Goal: Transaction & Acquisition: Book appointment/travel/reservation

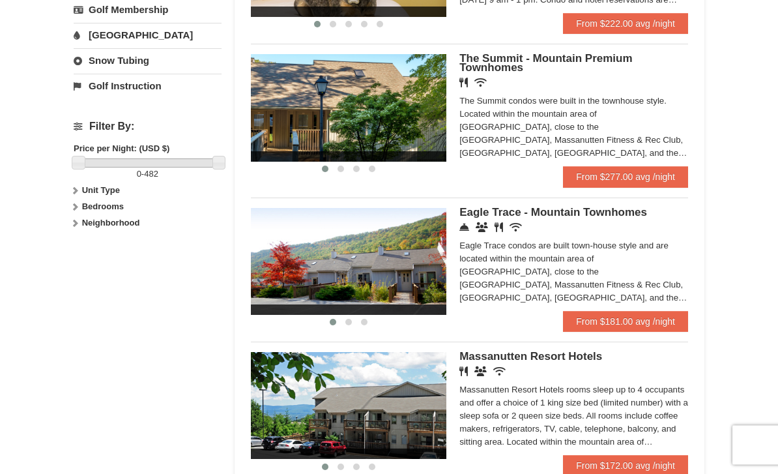
scroll to position [553, 0]
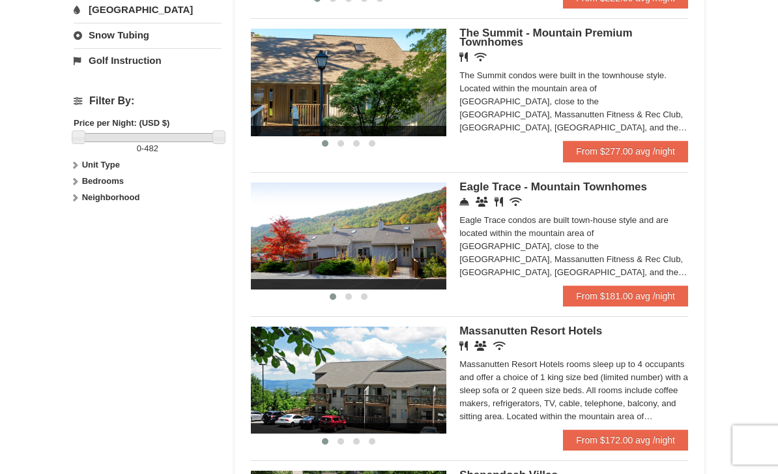
click at [527, 375] on div "Massanutten Resort Hotels rooms sleep up to 4 occupants and offer a choice of 1…" at bounding box center [573, 390] width 229 height 65
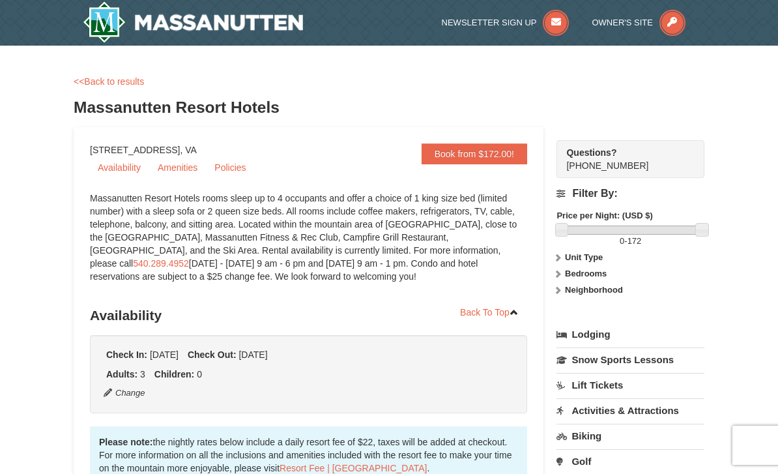
click at [120, 82] on link "<<Back to results" at bounding box center [109, 81] width 70 height 10
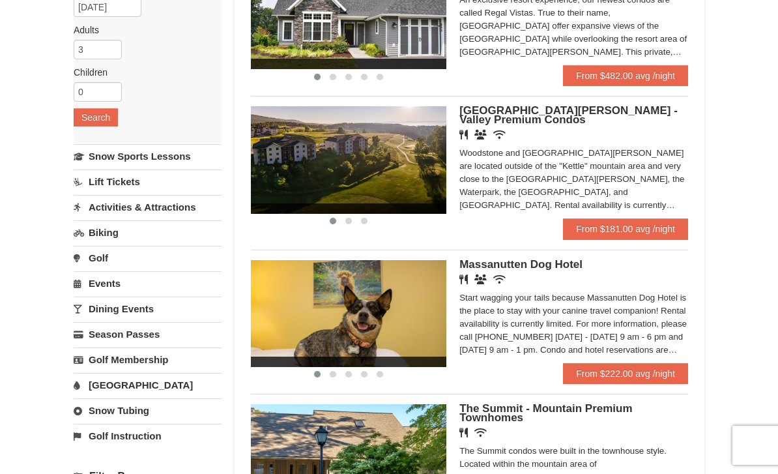
scroll to position [143, 0]
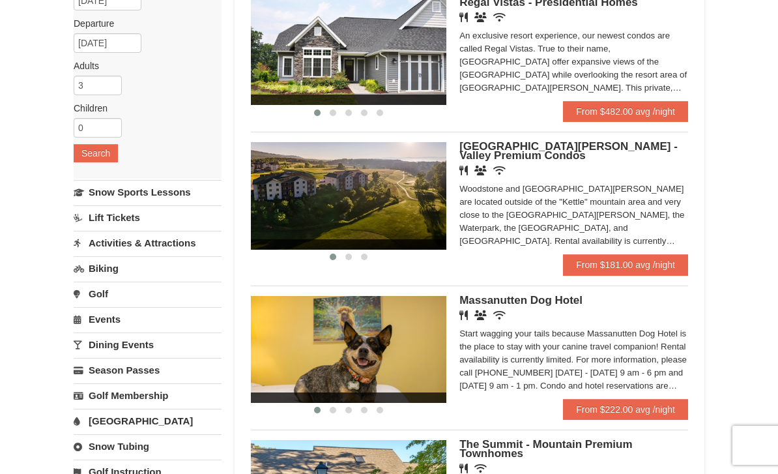
click at [512, 160] on h5 "[GEOGRAPHIC_DATA][PERSON_NAME] - Valley Premium Condos" at bounding box center [573, 151] width 229 height 18
click at [496, 160] on span "[GEOGRAPHIC_DATA][PERSON_NAME] - Valley Premium Condos" at bounding box center [568, 151] width 218 height 22
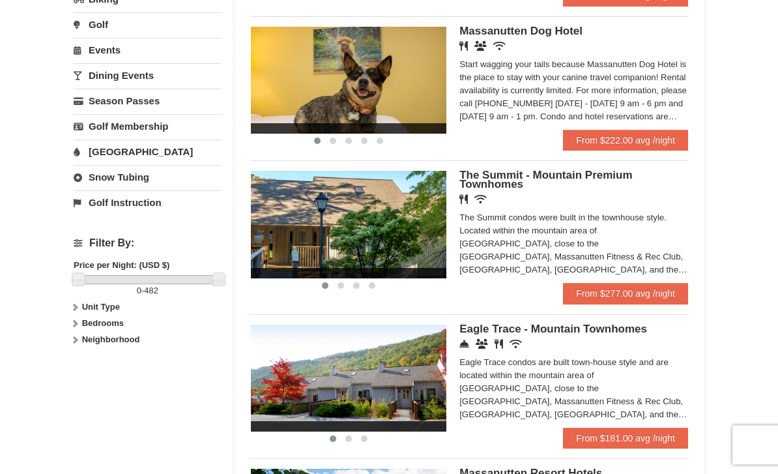
scroll to position [455, 0]
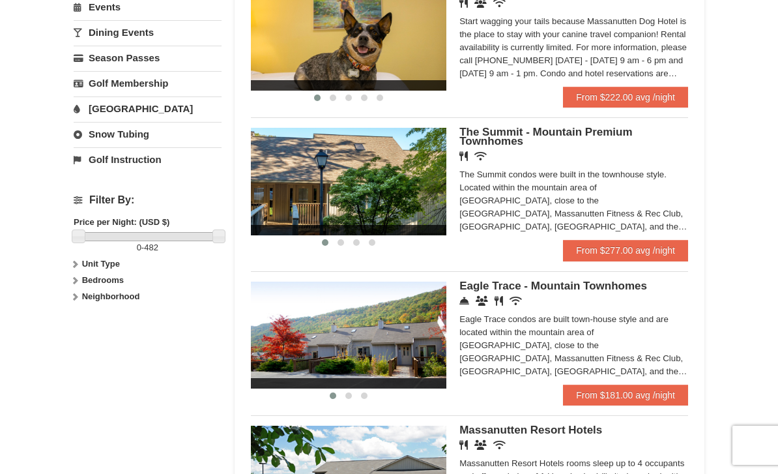
click at [517, 296] on div "Eagle Trace - Mountain Townhomes Concierge Desk Conference Facilities Restauran…" at bounding box center [573, 333] width 229 height 103
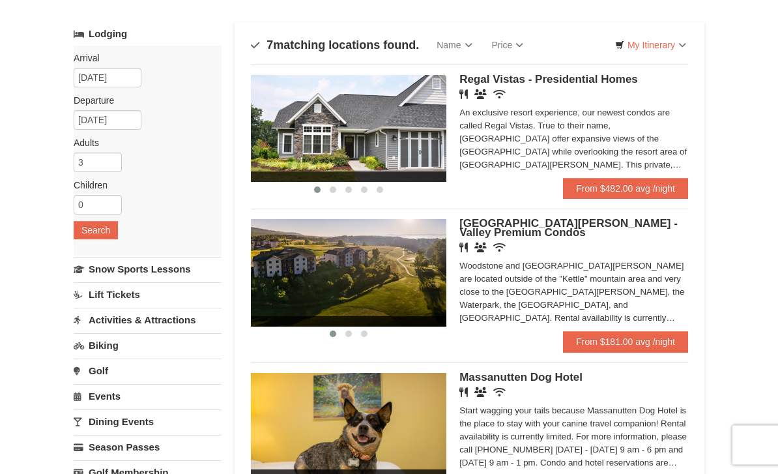
scroll to position [66, 0]
click at [510, 233] on h5 "Woodstone Meadows - Valley Premium Condos" at bounding box center [573, 228] width 229 height 18
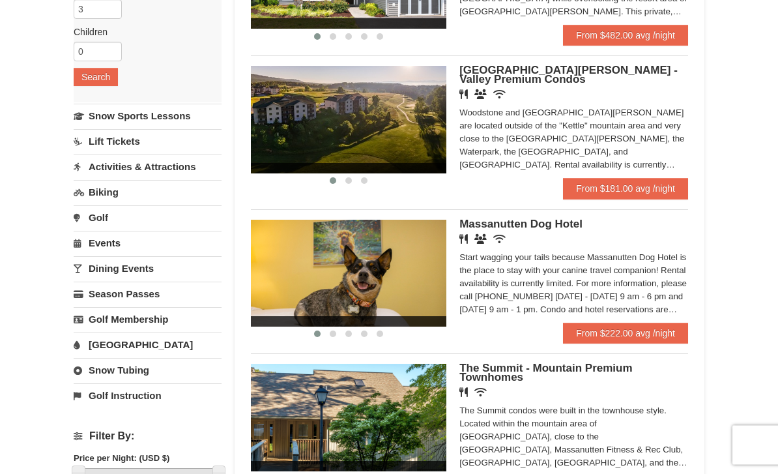
scroll to position [278, 0]
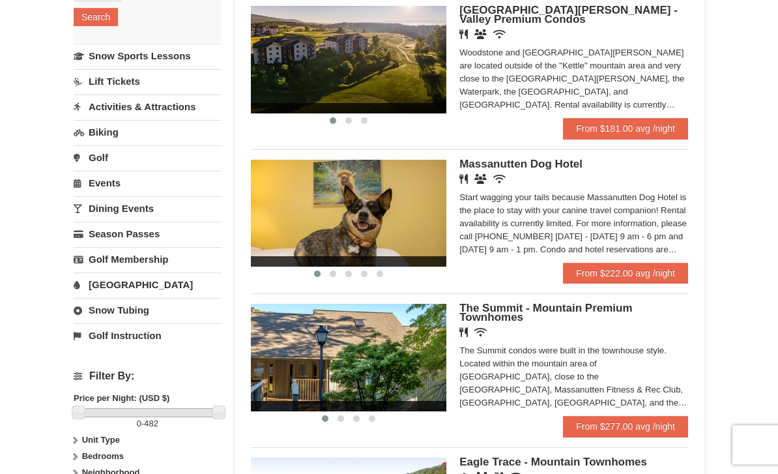
click at [497, 315] on span "The Summit - Mountain Premium Townhomes" at bounding box center [545, 313] width 173 height 22
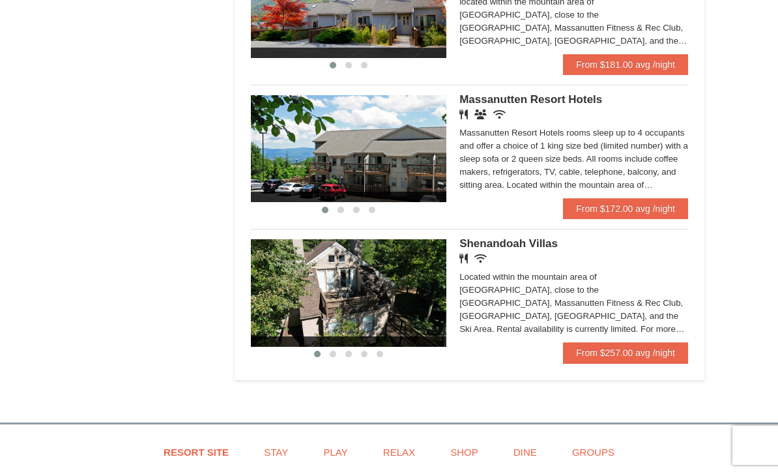
scroll to position [785, 0]
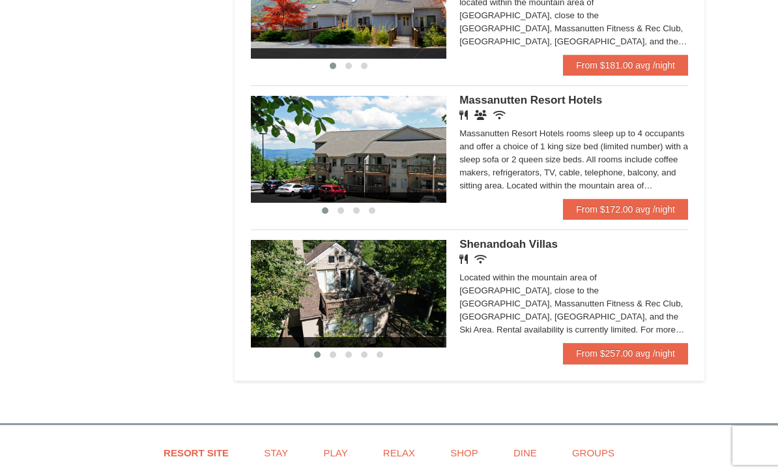
click at [627, 218] on link "From $172.00 avg /night" at bounding box center [625, 209] width 125 height 21
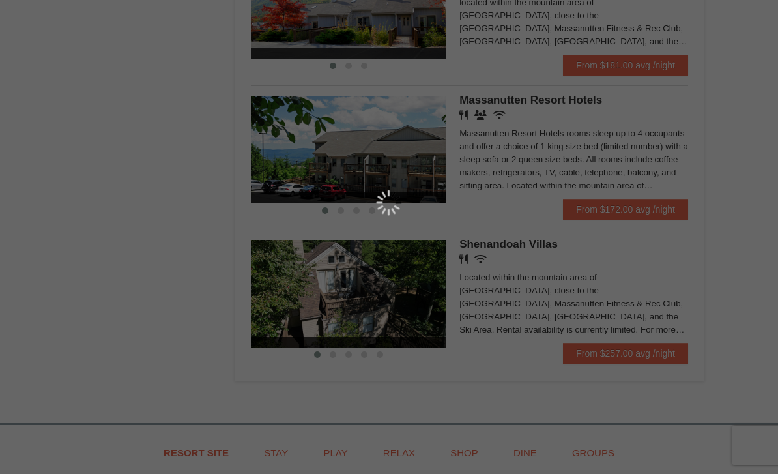
scroll to position [827, 0]
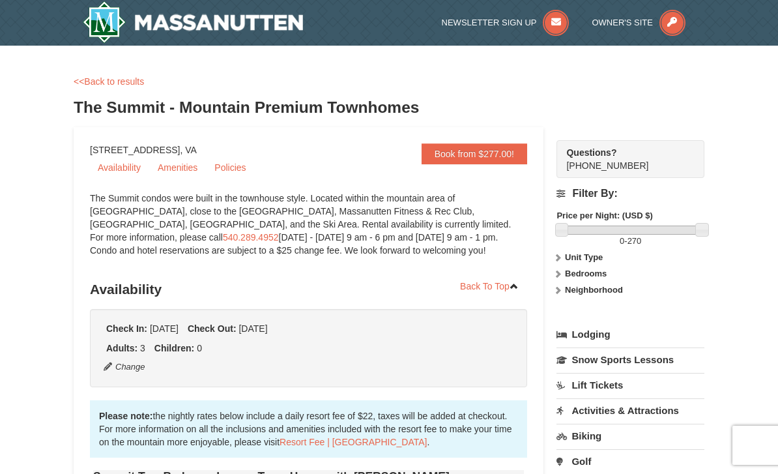
click at [598, 272] on strong "Bedrooms" at bounding box center [586, 273] width 42 height 10
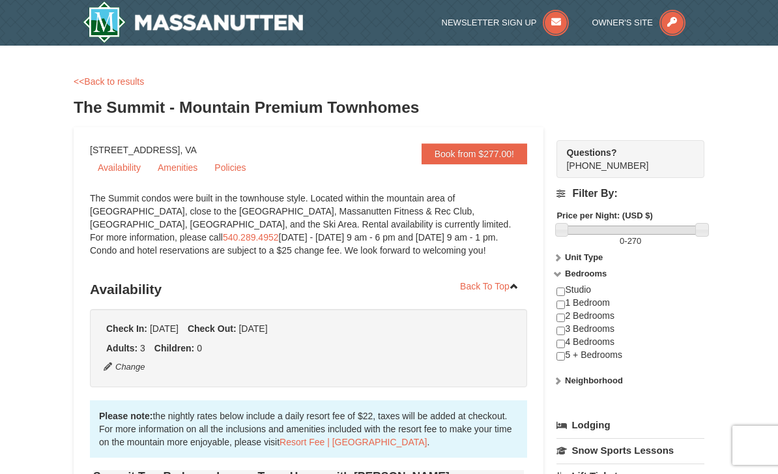
click at [564, 319] on input "checkbox" at bounding box center [560, 317] width 8 height 8
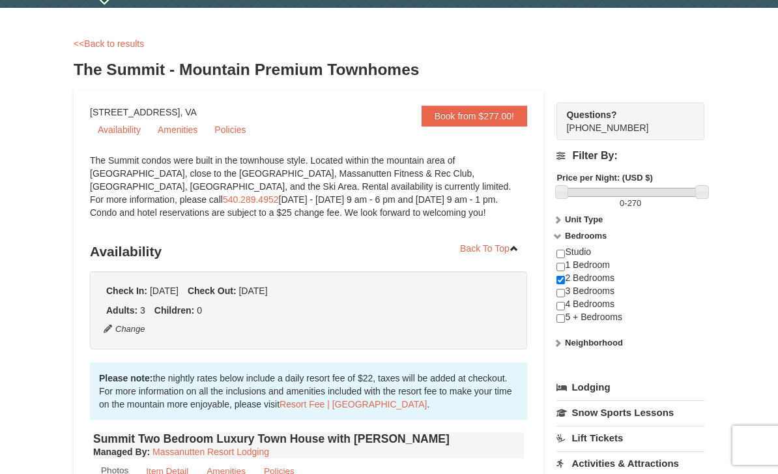
scroll to position [42, 0]
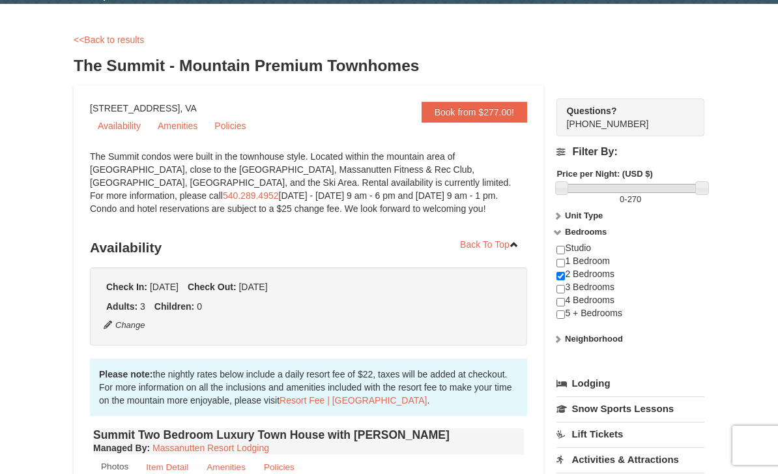
click at [564, 275] on input "checkbox" at bounding box center [560, 276] width 8 height 8
checkbox input "false"
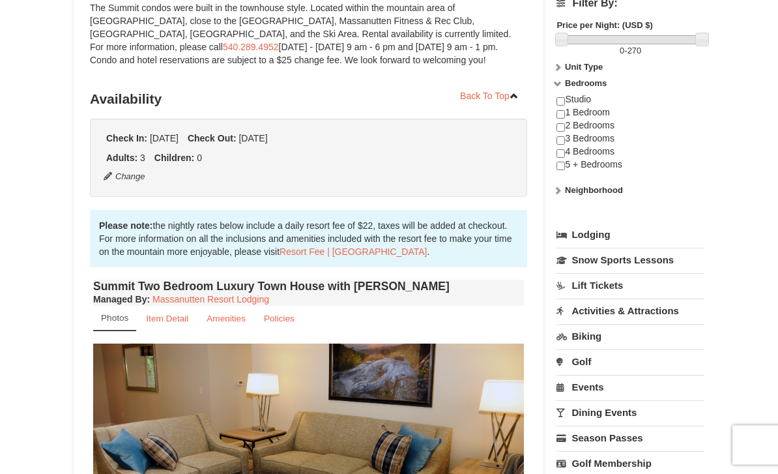
scroll to position [192, 0]
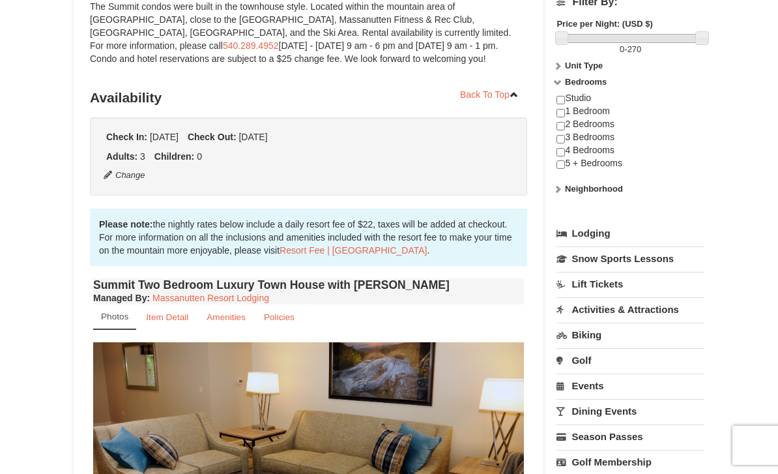
click at [175, 318] on small "Item Detail" at bounding box center [167, 317] width 42 height 10
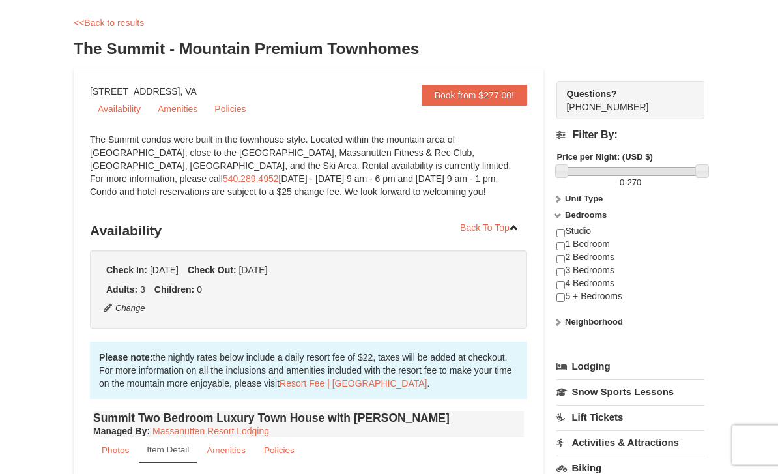
scroll to position [0, 0]
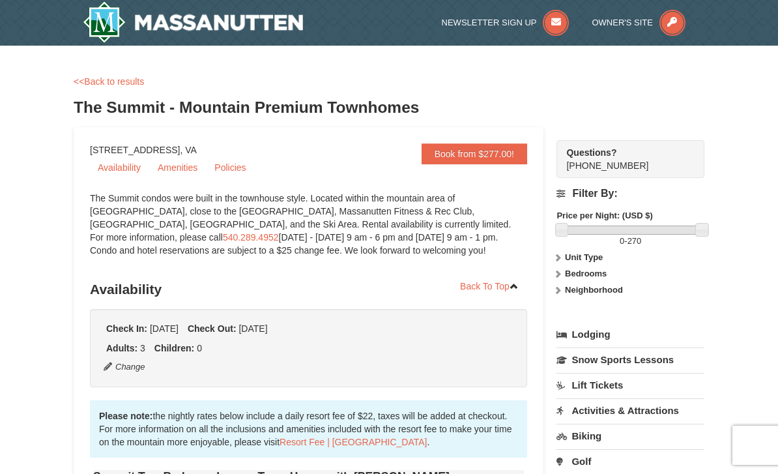
click at [493, 151] on link "Book from $277.00!" at bounding box center [475, 153] width 106 height 21
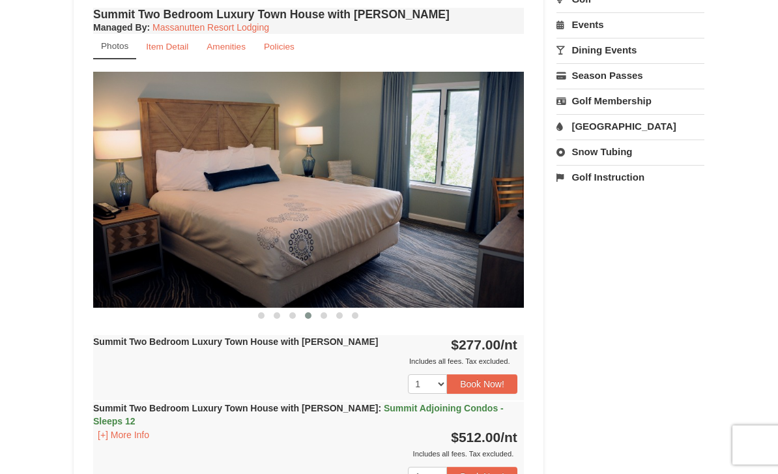
scroll to position [462, 0]
click at [493, 381] on button "Book Now!" at bounding box center [482, 384] width 70 height 20
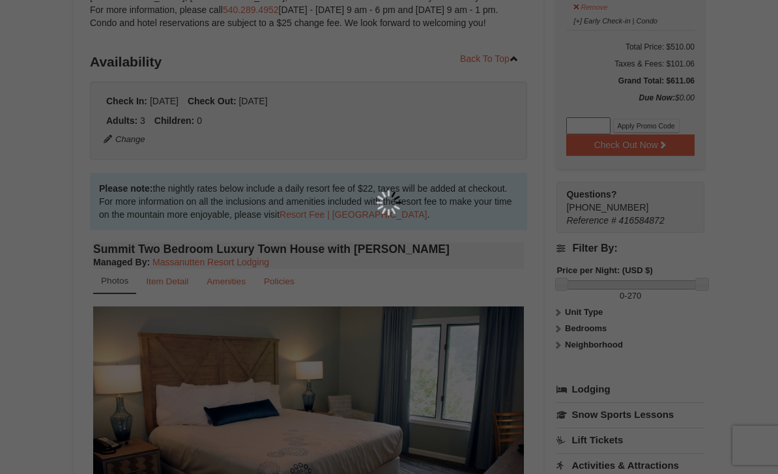
scroll to position [127, 0]
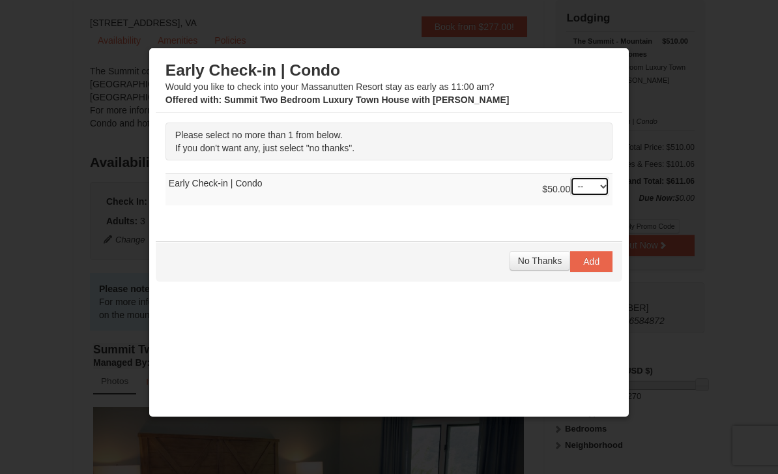
click at [603, 191] on select "-- 01" at bounding box center [589, 187] width 39 height 20
click at [536, 265] on span "No Thanks" at bounding box center [540, 260] width 44 height 10
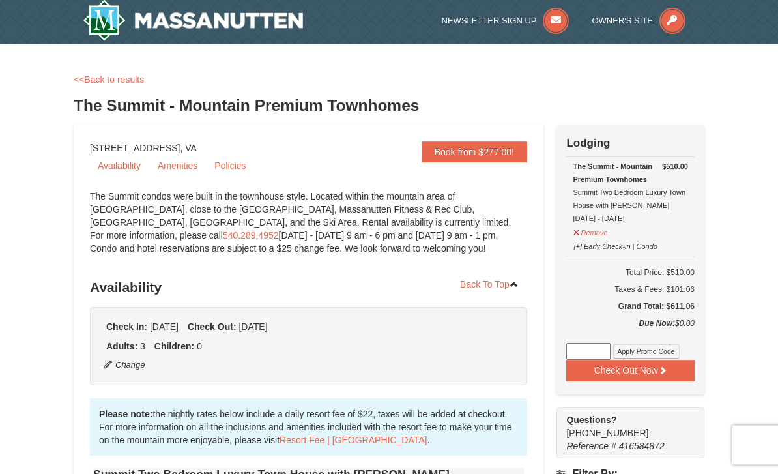
scroll to position [0, 0]
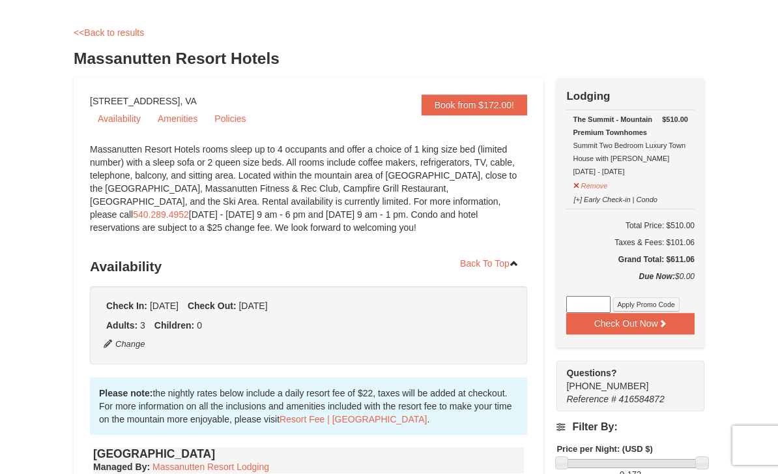
scroll to position [48, 0]
click at [97, 36] on link "<<Back to results" at bounding box center [109, 34] width 70 height 10
